Goal: Check status

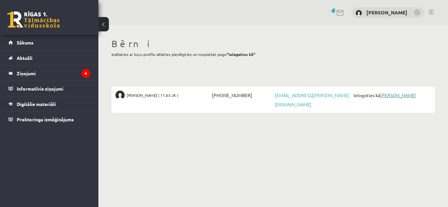
click at [393, 93] on link "[PERSON_NAME]" at bounding box center [398, 95] width 36 height 6
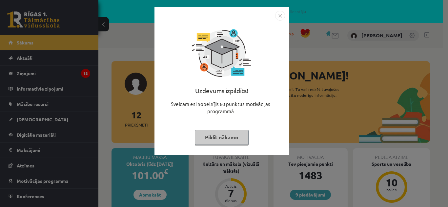
click at [279, 16] on img "Close" at bounding box center [280, 16] width 10 height 10
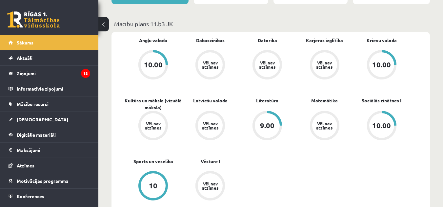
scroll to position [12, 0]
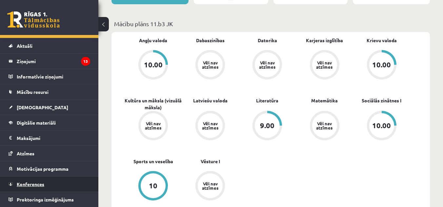
click at [38, 182] on link "Konferences" at bounding box center [50, 184] width 82 height 15
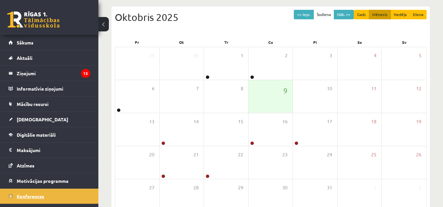
scroll to position [12, 0]
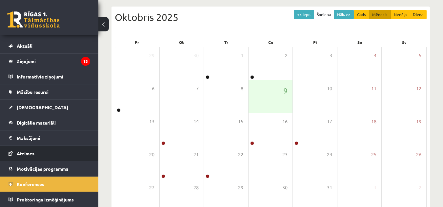
click at [27, 152] on span "Atzīmes" at bounding box center [26, 154] width 18 height 6
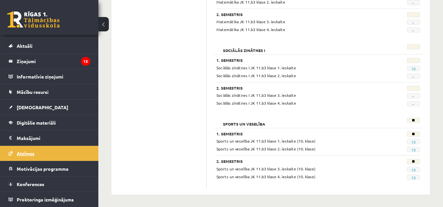
scroll to position [676, 0]
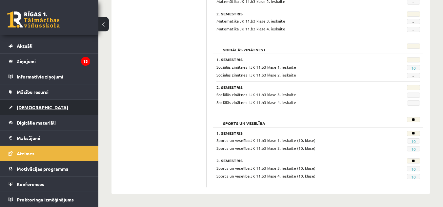
click at [36, 106] on span "[DEMOGRAPHIC_DATA]" at bounding box center [42, 108] width 51 height 6
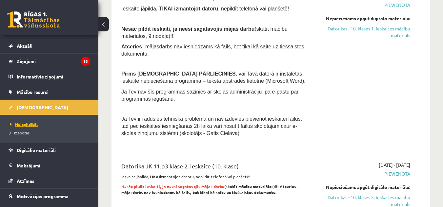
click at [31, 124] on span "Neizpildītās" at bounding box center [24, 124] width 29 height 5
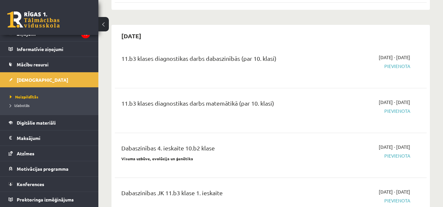
scroll to position [367, 0]
